Goal: Obtain resource: Download file/media

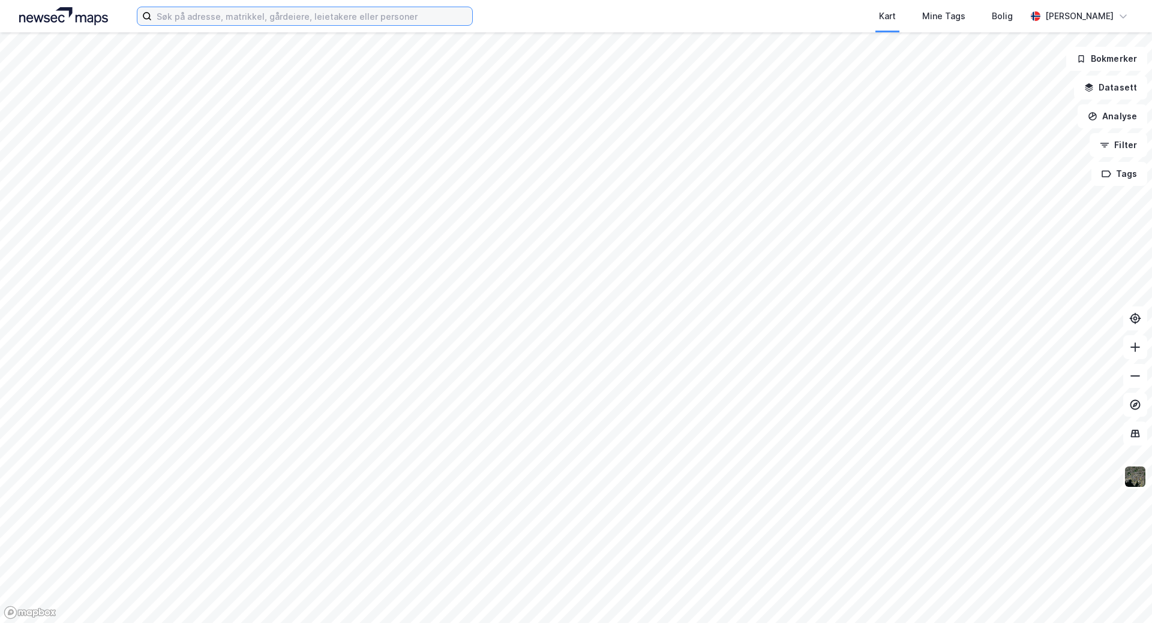
click at [175, 22] on input at bounding box center [312, 16] width 320 height 18
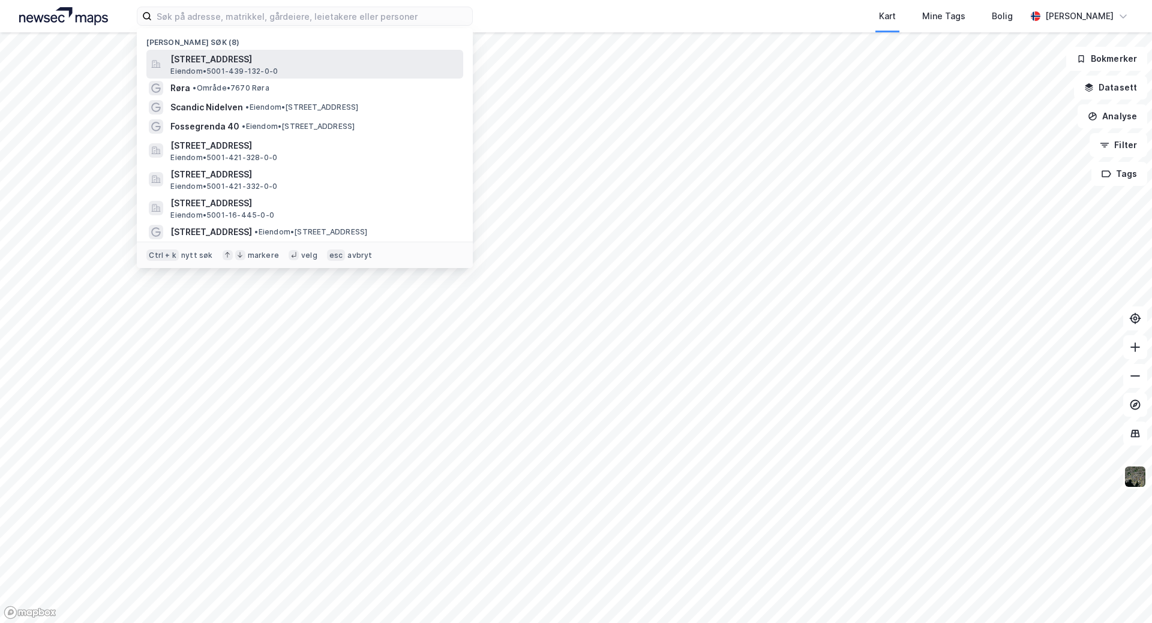
click at [188, 64] on span "[STREET_ADDRESS]" at bounding box center [314, 59] width 288 height 14
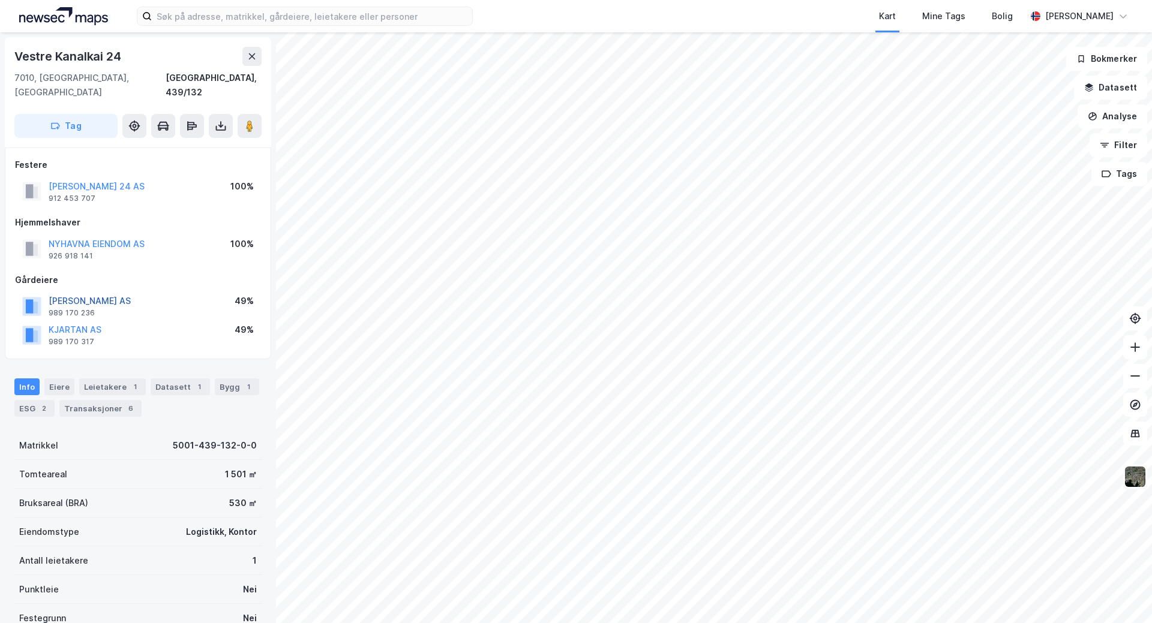
click at [0, 0] on button "[PERSON_NAME] AS" at bounding box center [0, 0] width 0 height 0
click at [0, 0] on button "KJARTAN AS" at bounding box center [0, 0] width 0 height 0
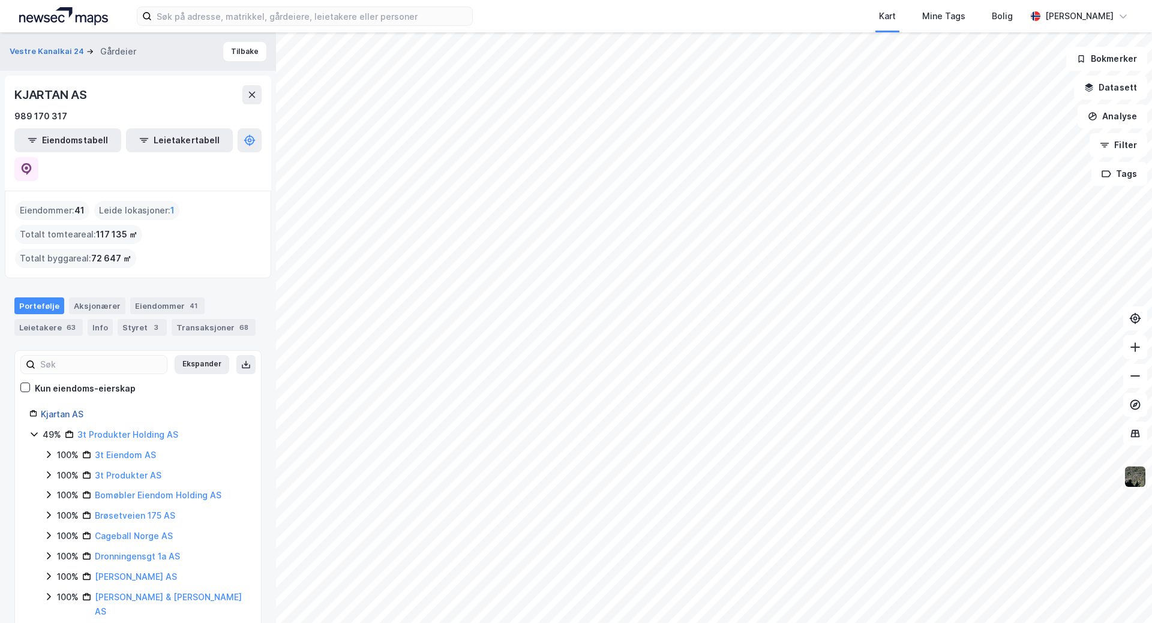
click at [58, 409] on link "Kjartan AS" at bounding box center [62, 414] width 43 height 10
click at [138, 319] on div "Styret 3" at bounding box center [142, 327] width 49 height 17
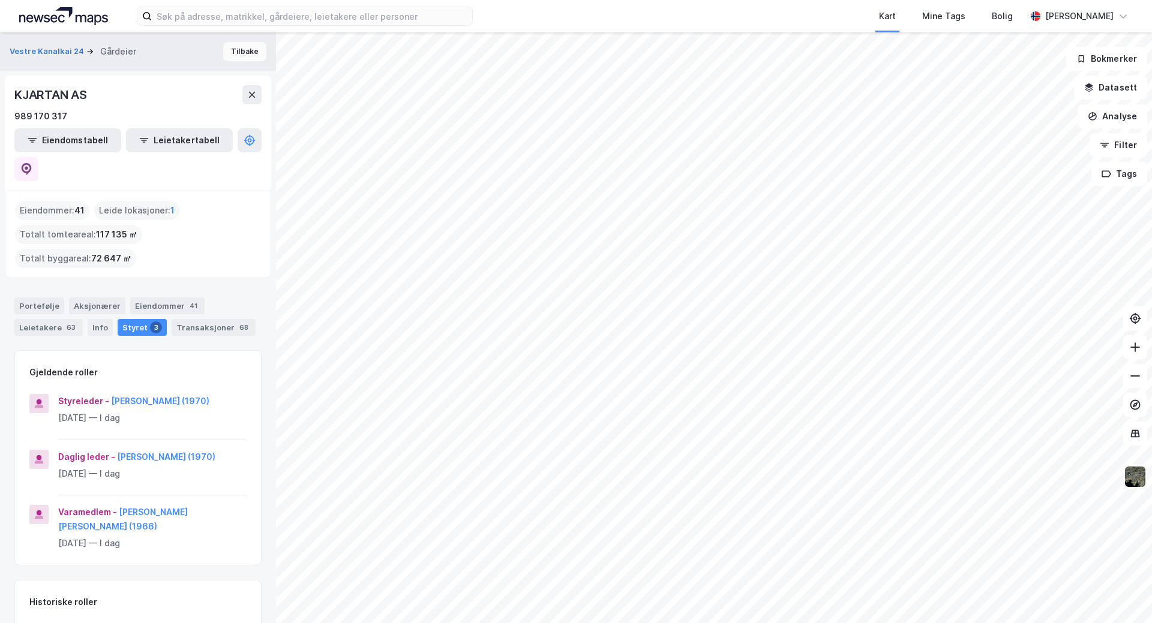
click at [236, 47] on button "Tilbake" at bounding box center [244, 51] width 43 height 19
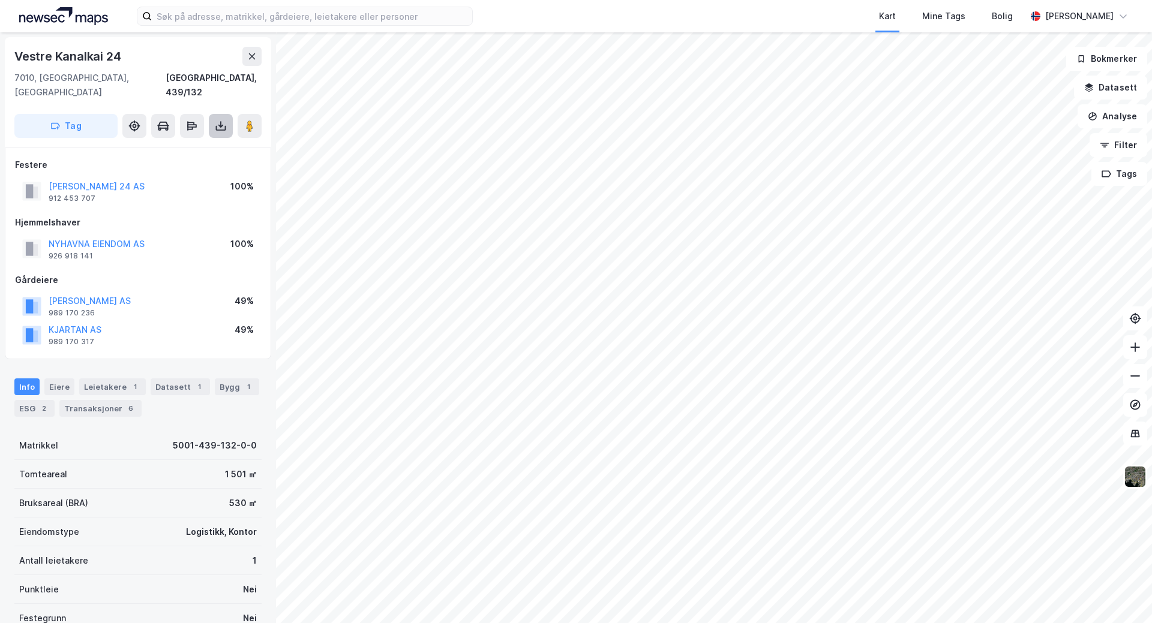
click at [219, 120] on icon at bounding box center [221, 126] width 12 height 12
click at [173, 145] on div "Last ned grunnbok" at bounding box center [162, 150] width 70 height 10
